Goal: Task Accomplishment & Management: Complete application form

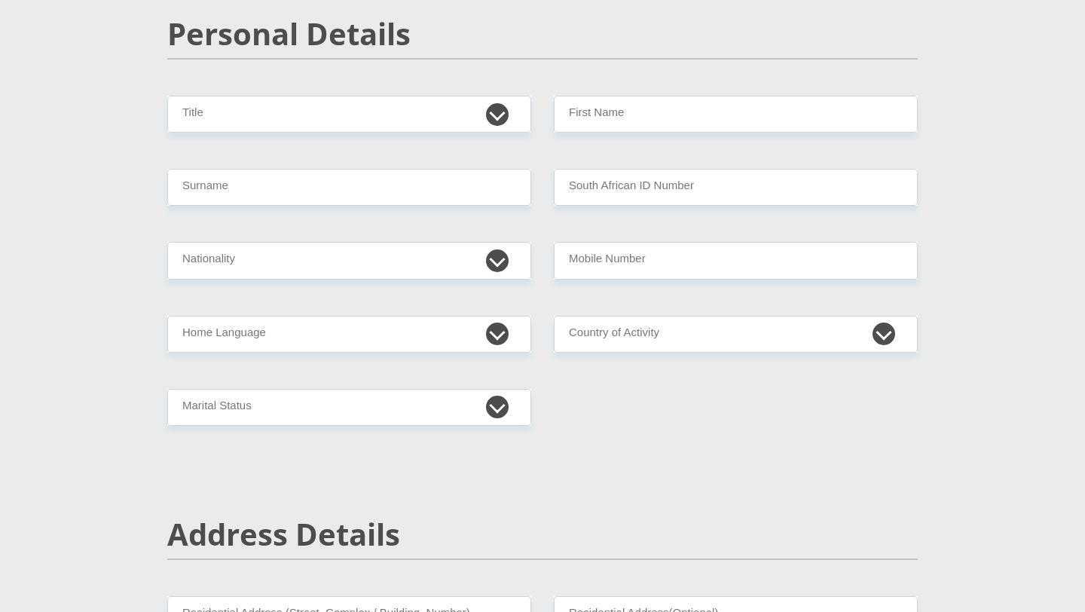
scroll to position [163, 0]
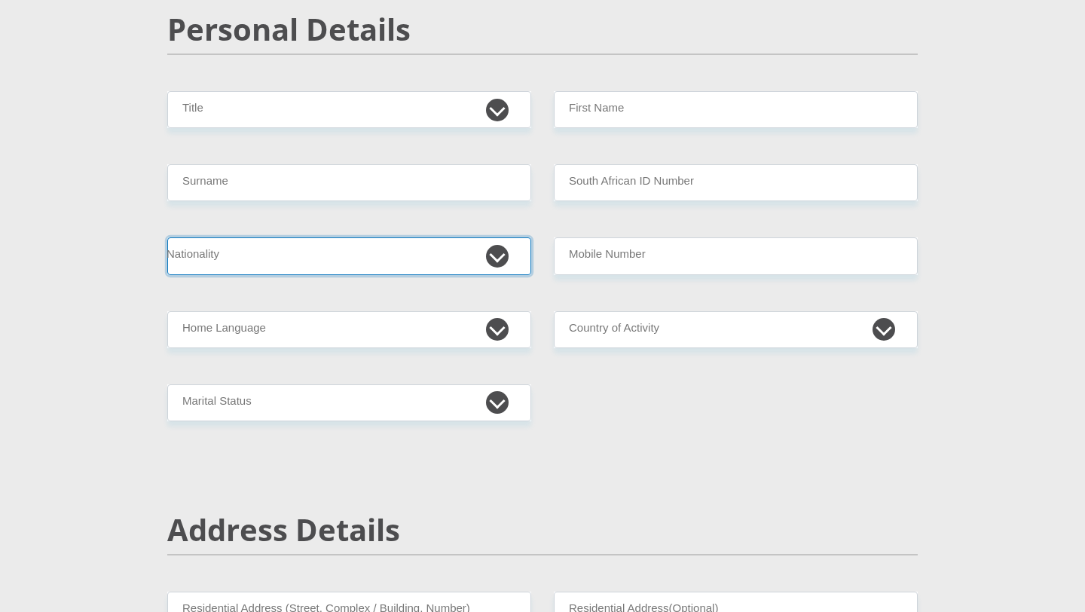
click at [433, 261] on select "[GEOGRAPHIC_DATA] [GEOGRAPHIC_DATA] [GEOGRAPHIC_DATA] [GEOGRAPHIC_DATA] [GEOGRA…" at bounding box center [349, 255] width 364 height 37
select select "MOZ"
click at [167, 237] on select "[GEOGRAPHIC_DATA] [GEOGRAPHIC_DATA] [GEOGRAPHIC_DATA] [GEOGRAPHIC_DATA] [GEOGRA…" at bounding box center [349, 255] width 364 height 37
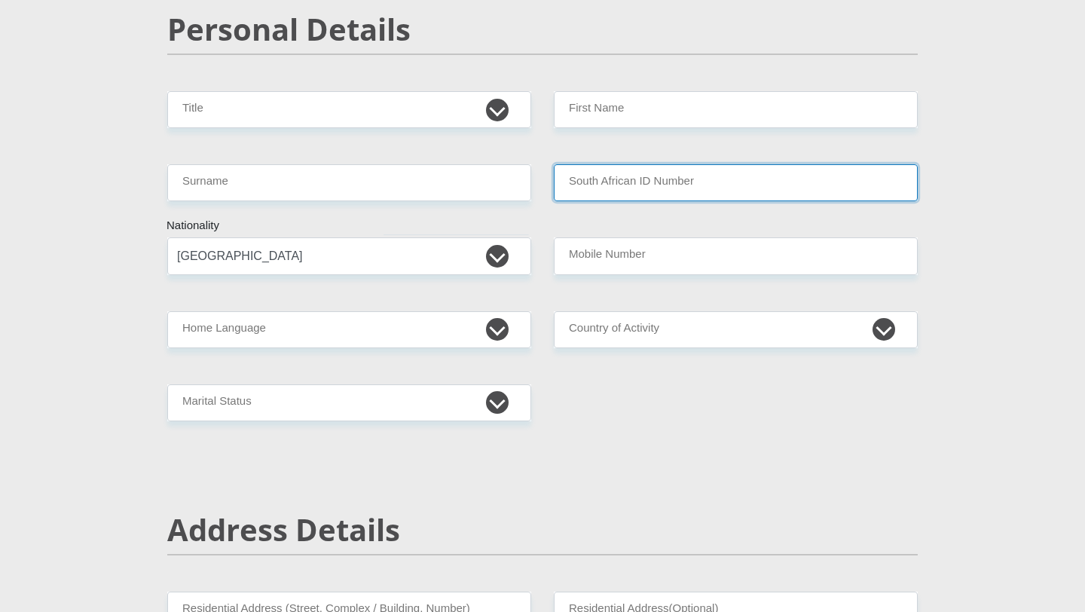
click at [643, 187] on input "South African ID Number" at bounding box center [736, 182] width 364 height 37
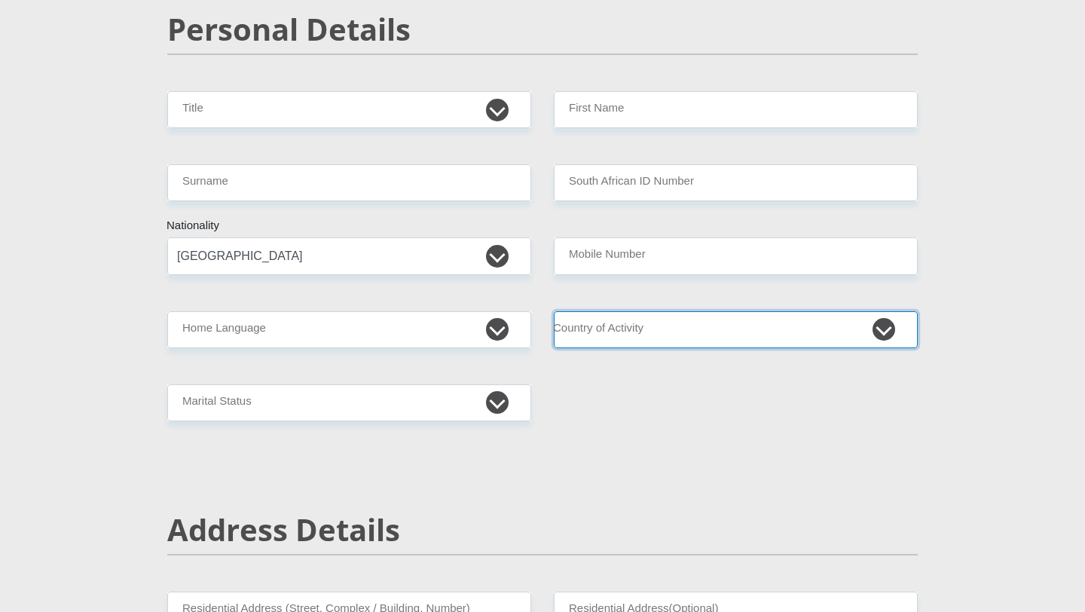
click at [631, 336] on select "[GEOGRAPHIC_DATA] [GEOGRAPHIC_DATA] [GEOGRAPHIC_DATA] [GEOGRAPHIC_DATA] [GEOGRA…" at bounding box center [736, 329] width 364 height 37
select select "MOZ"
click at [554, 311] on select "[GEOGRAPHIC_DATA] [GEOGRAPHIC_DATA] [GEOGRAPHIC_DATA] [GEOGRAPHIC_DATA] [GEOGRA…" at bounding box center [736, 329] width 364 height 37
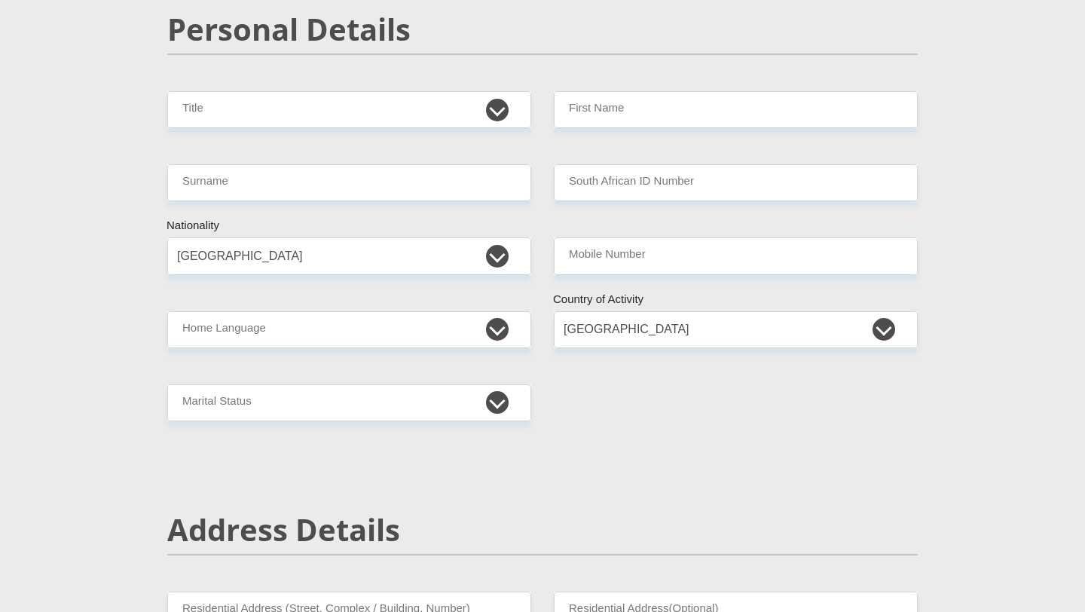
click at [453, 329] on select "Afrikaans English Sepedi South Ndebele Southern Sotho Swati Tsonga Tswana Venda…" at bounding box center [349, 329] width 364 height 37
select select "nbl"
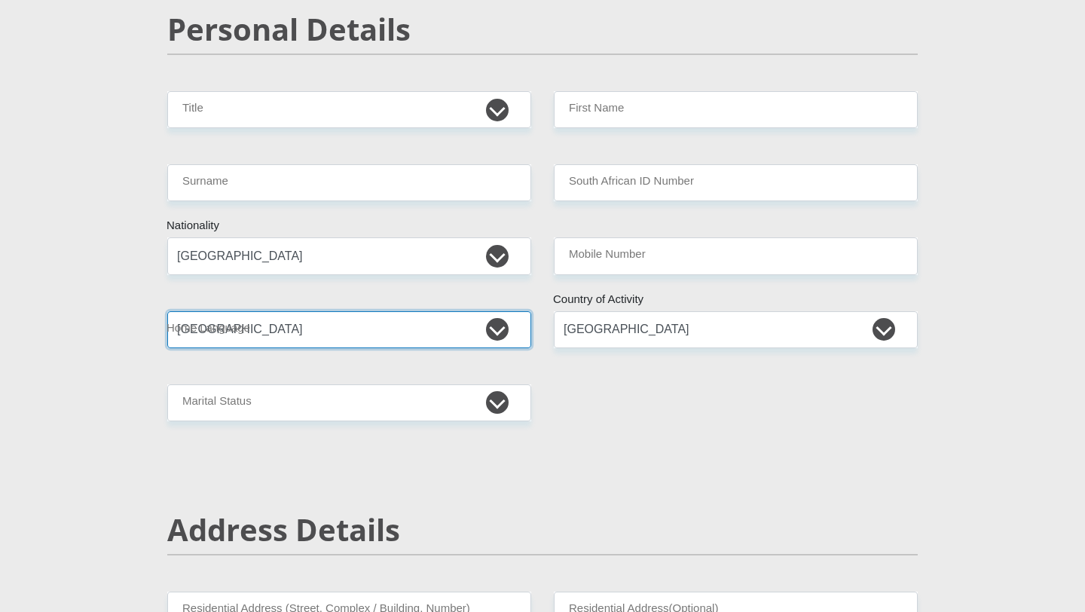
click at [167, 311] on select "Afrikaans English Sepedi South Ndebele Southern Sotho Swati Tsonga Tswana Venda…" at bounding box center [349, 329] width 364 height 37
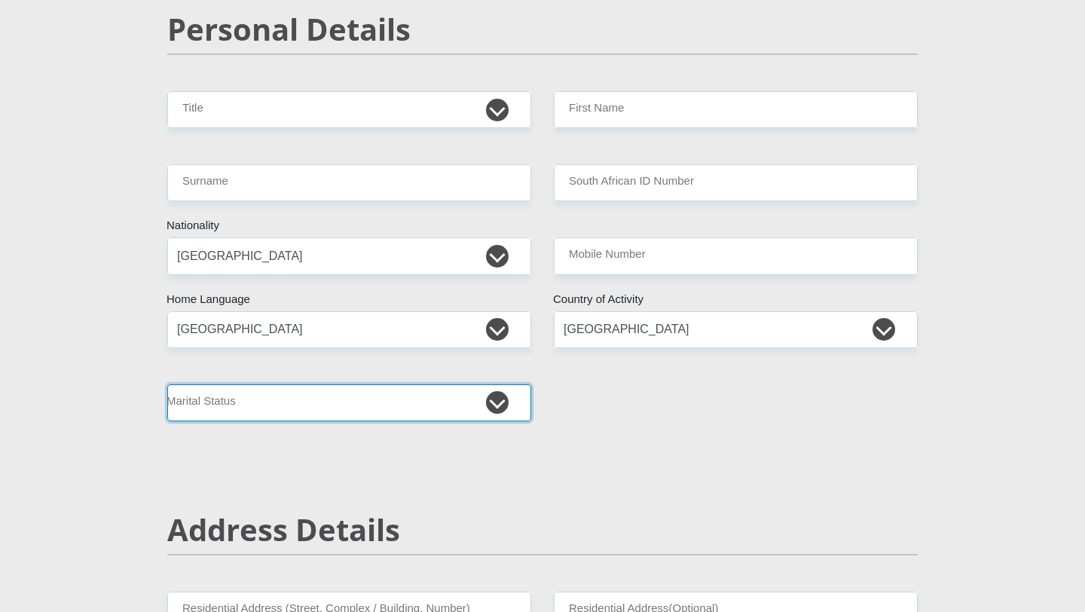
click at [386, 408] on select "Married ANC Single Divorced Widowed Married COP or Customary Law" at bounding box center [349, 402] width 364 height 37
click at [167, 384] on select "Married ANC Single Divorced Widowed Married COP or Customary Law" at bounding box center [349, 402] width 364 height 37
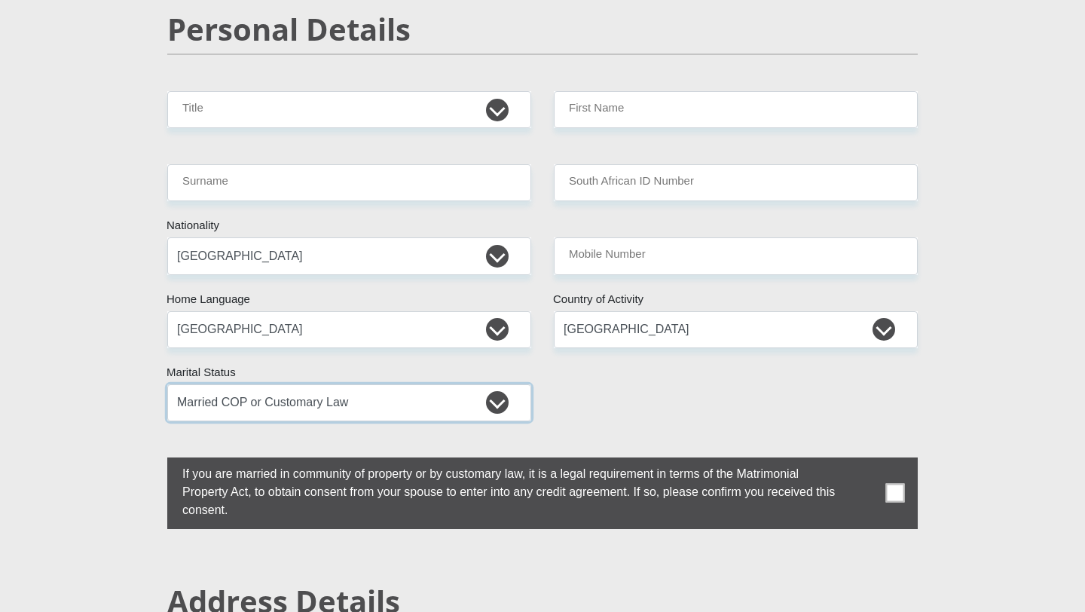
click at [456, 416] on select "Married ANC Single Divorced Widowed Married COP or Customary Law" at bounding box center [349, 402] width 364 height 37
select select "2"
click at [167, 384] on select "Married ANC Single Divorced Widowed Married COP or Customary Law" at bounding box center [349, 402] width 364 height 37
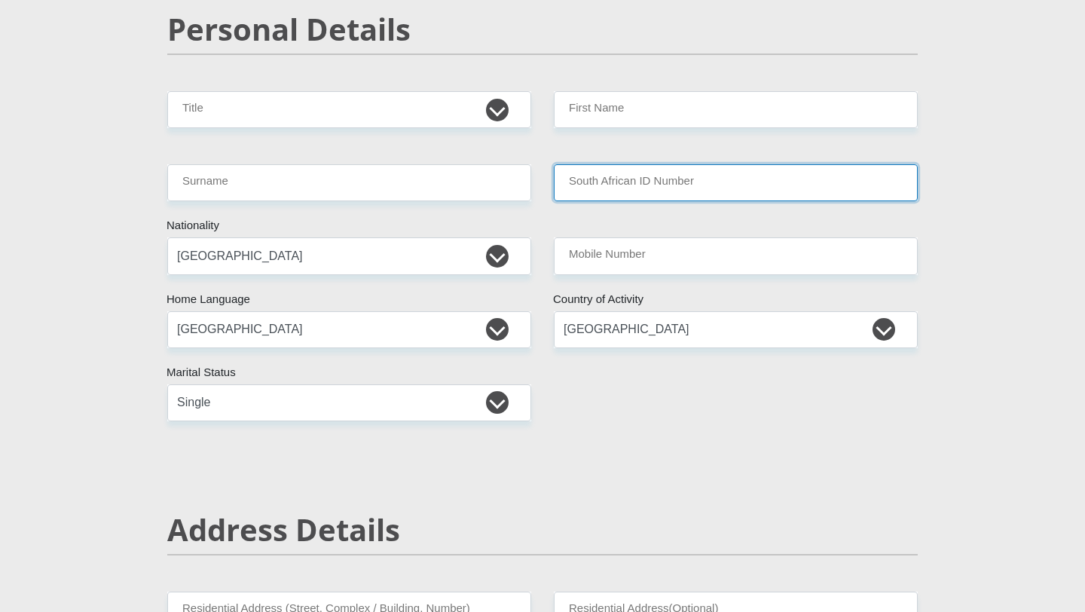
click at [630, 199] on input "South African ID Number" at bounding box center [736, 182] width 364 height 37
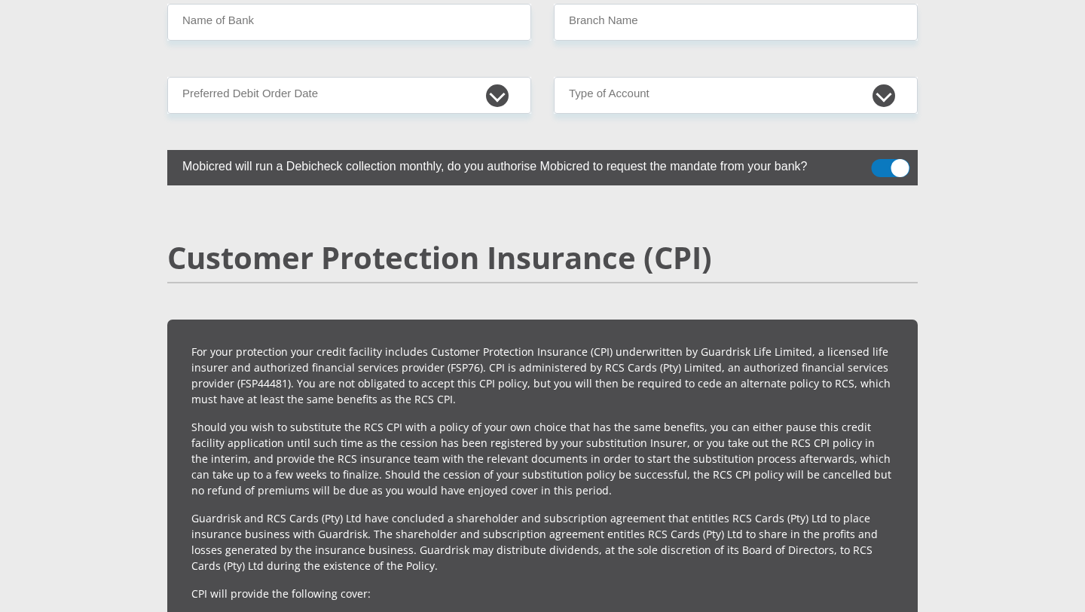
scroll to position [3137, 0]
